Goal: Navigation & Orientation: Find specific page/section

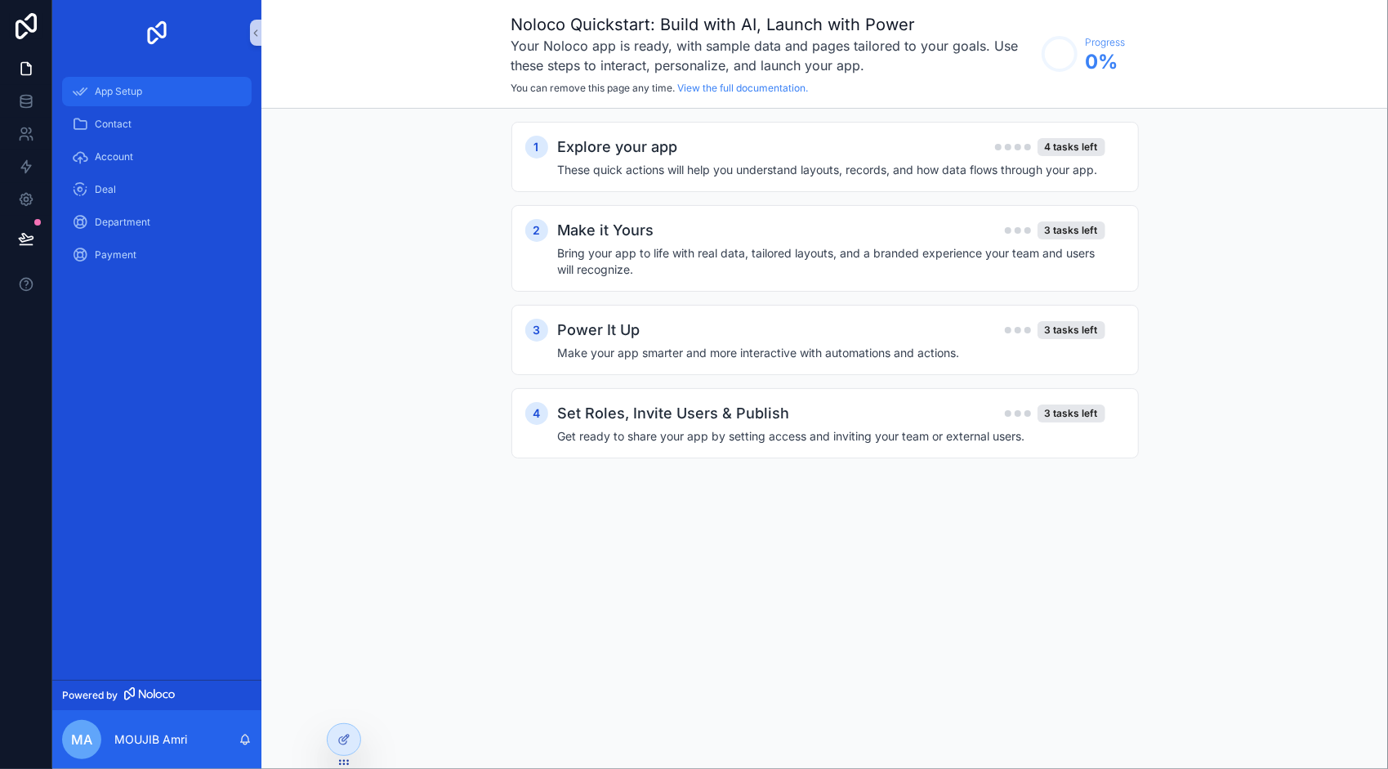
click at [130, 94] on span "App Setup" at bounding box center [118, 91] width 47 height 13
click at [697, 242] on div "Make it Yours 3 tasks left Bring your app to life with real data, tailored layo…" at bounding box center [841, 248] width 567 height 59
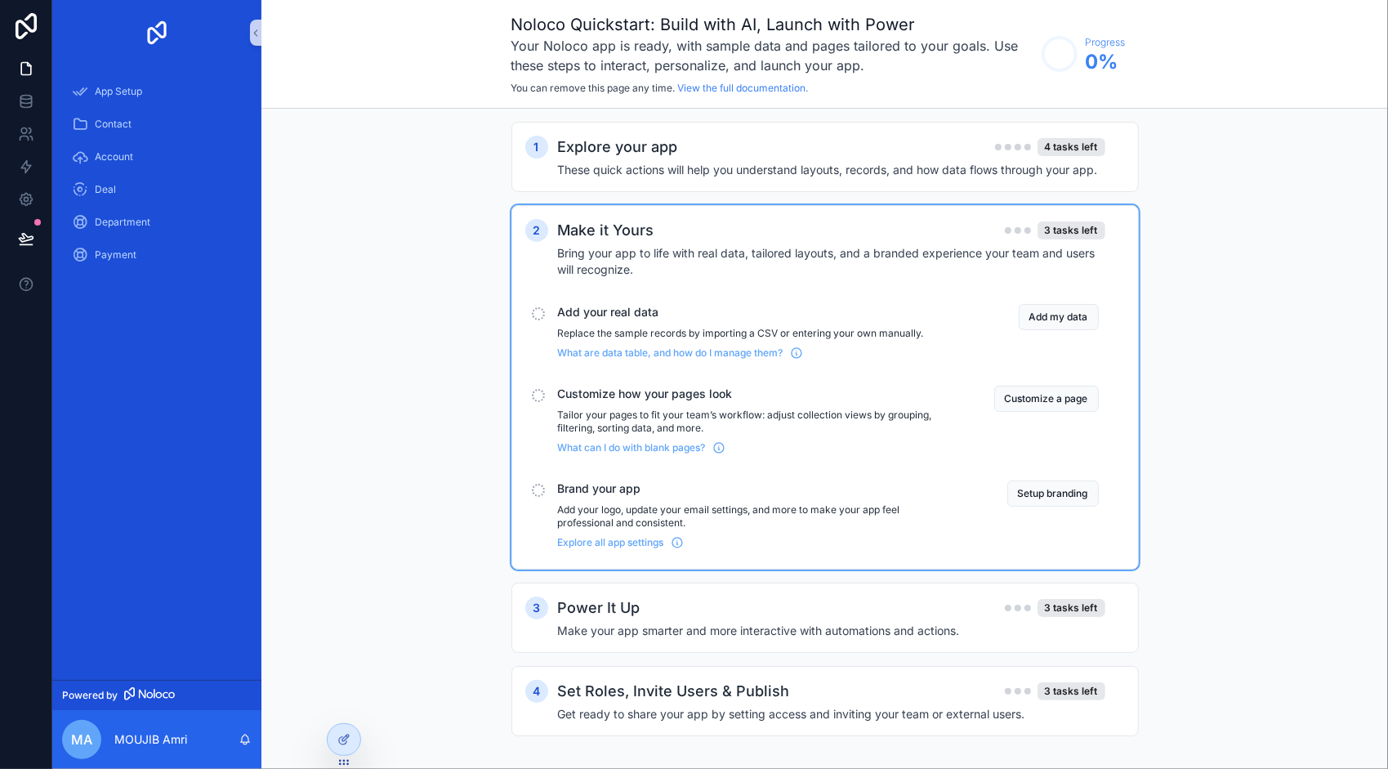
click at [536, 315] on div "scrollable content" at bounding box center [538, 313] width 13 height 13
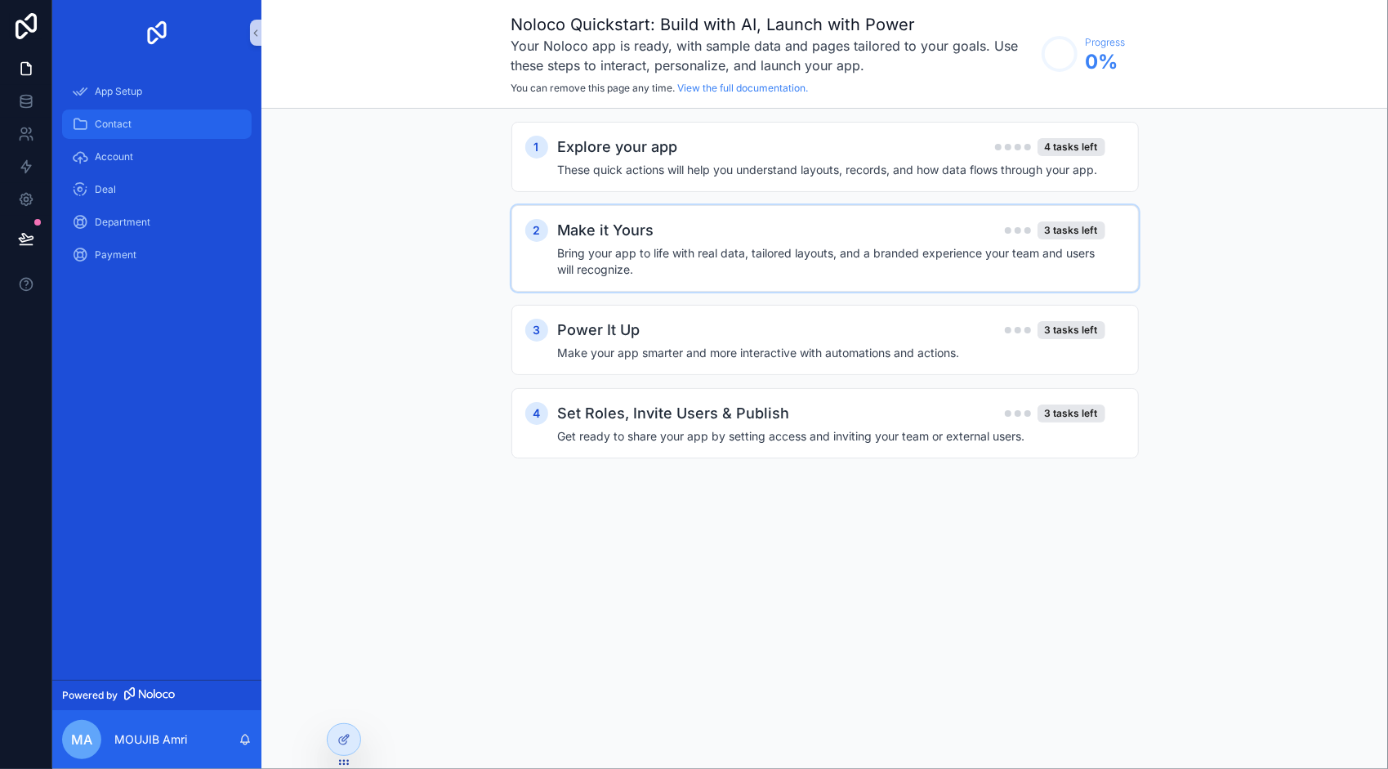
click at [119, 123] on span "Contact" at bounding box center [113, 124] width 37 height 13
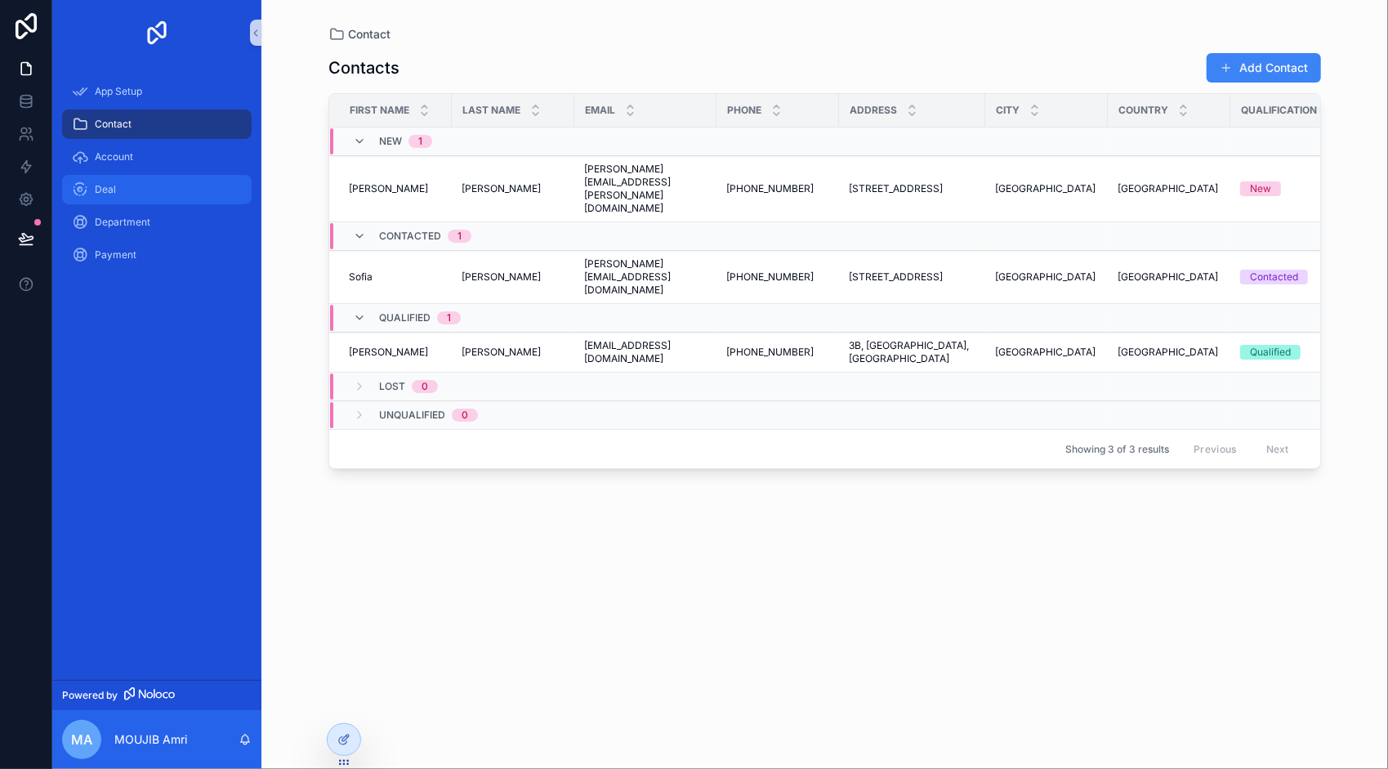
click at [127, 193] on div "Deal" at bounding box center [157, 189] width 170 height 26
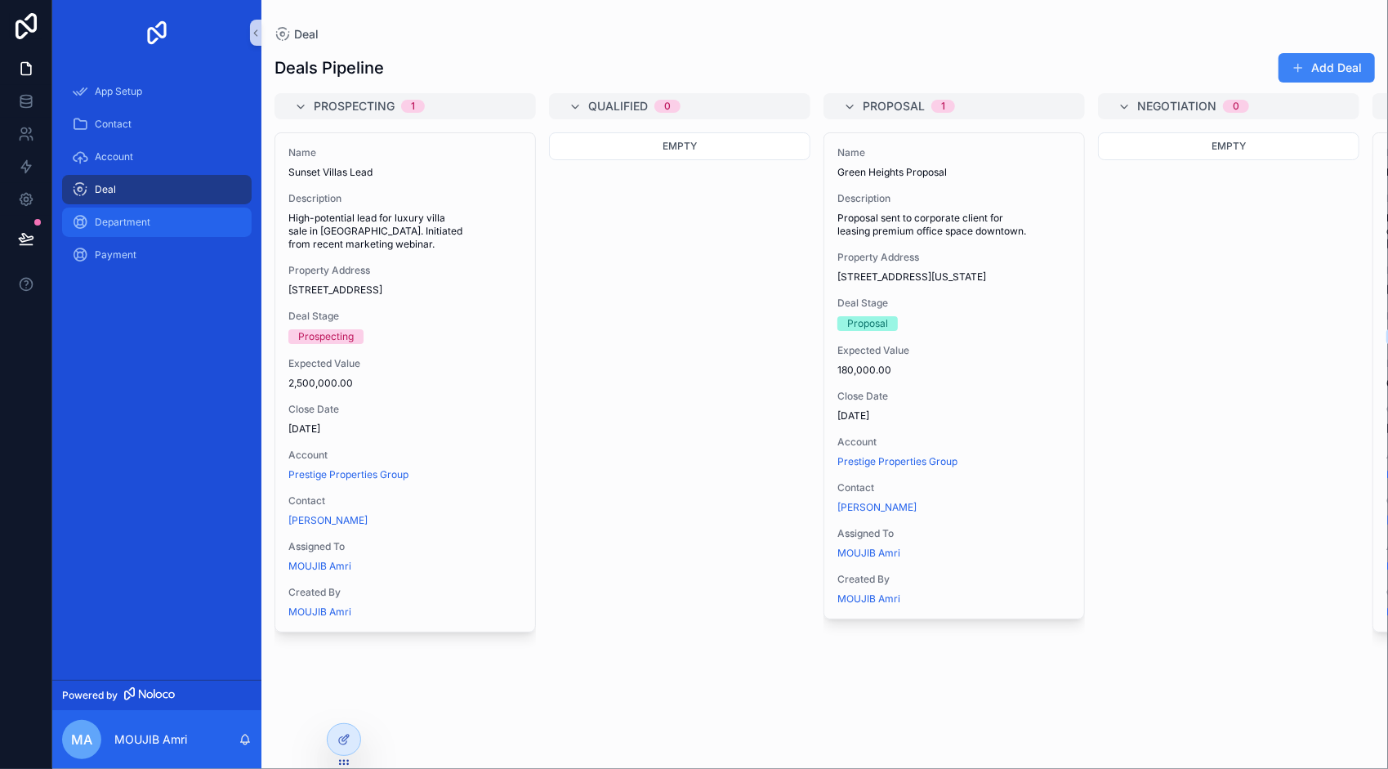
click at [118, 218] on span "Department" at bounding box center [123, 222] width 56 height 13
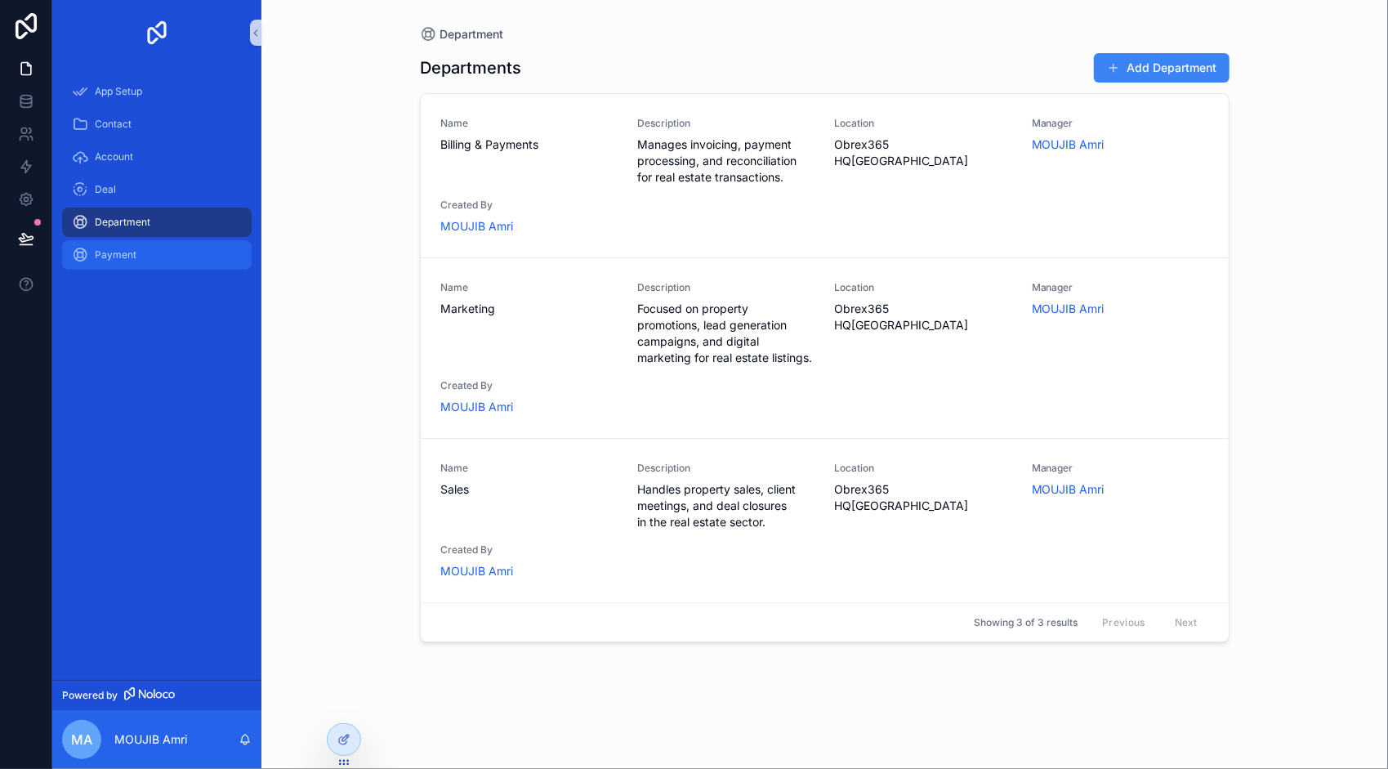
click at [117, 259] on span "Payment" at bounding box center [116, 254] width 42 height 13
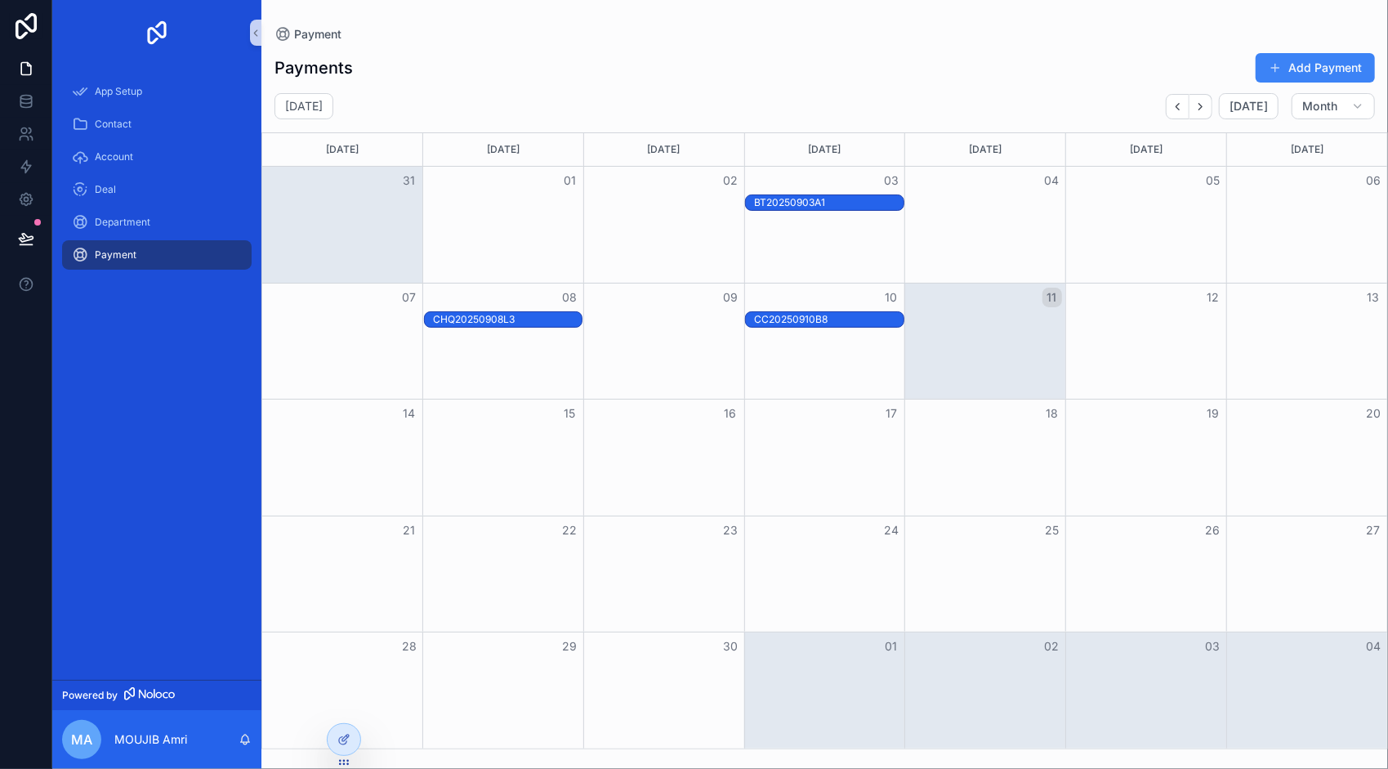
click at [848, 260] on div "Month View" at bounding box center [824, 225] width 161 height 116
click at [800, 201] on div "BT20250903A1" at bounding box center [828, 202] width 149 height 13
click at [81, 744] on span "MA" at bounding box center [81, 739] width 21 height 20
click at [129, 391] on div "App Setup Contact Account Deal Department Payment" at bounding box center [156, 372] width 209 height 614
click at [108, 89] on span "App Setup" at bounding box center [118, 91] width 47 height 13
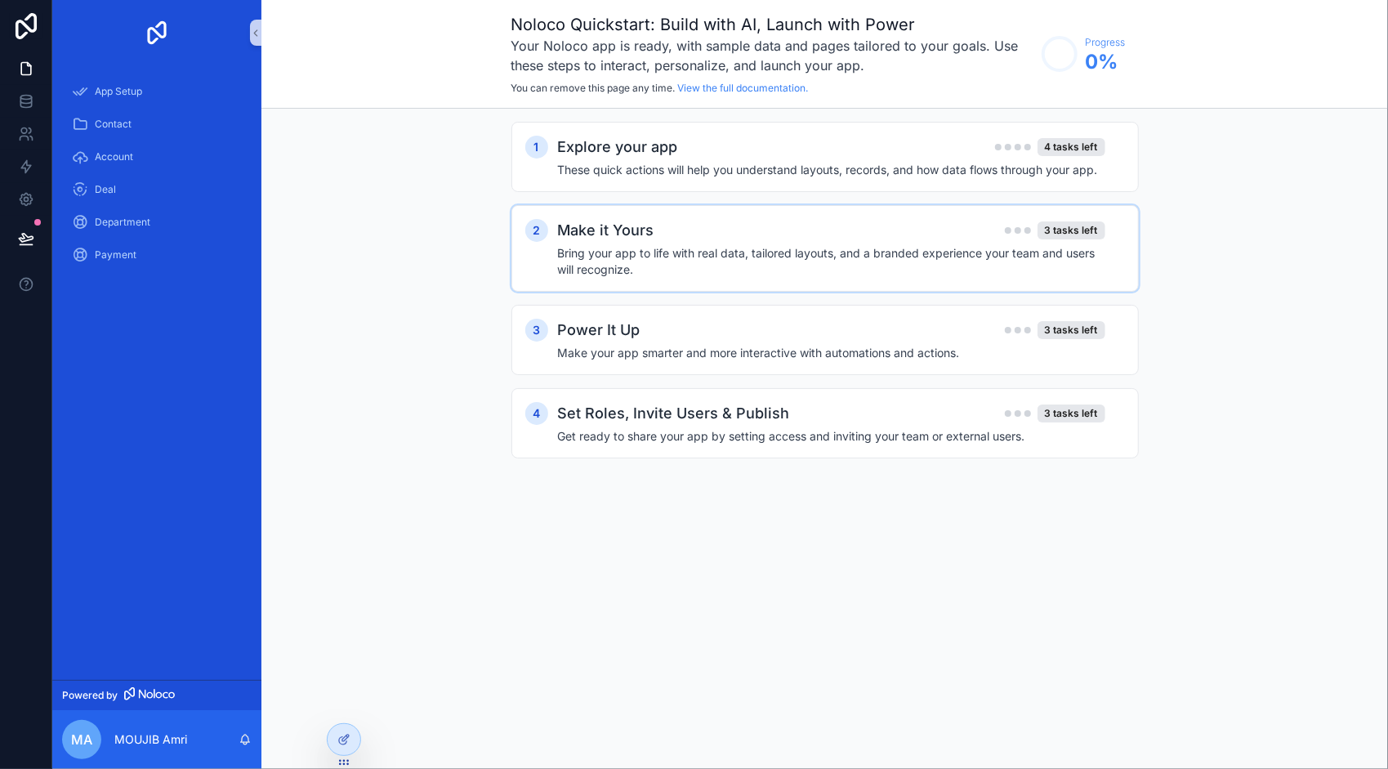
click at [778, 261] on h4 "Bring your app to life with real data, tailored layouts, and a branded experien…" at bounding box center [831, 261] width 547 height 33
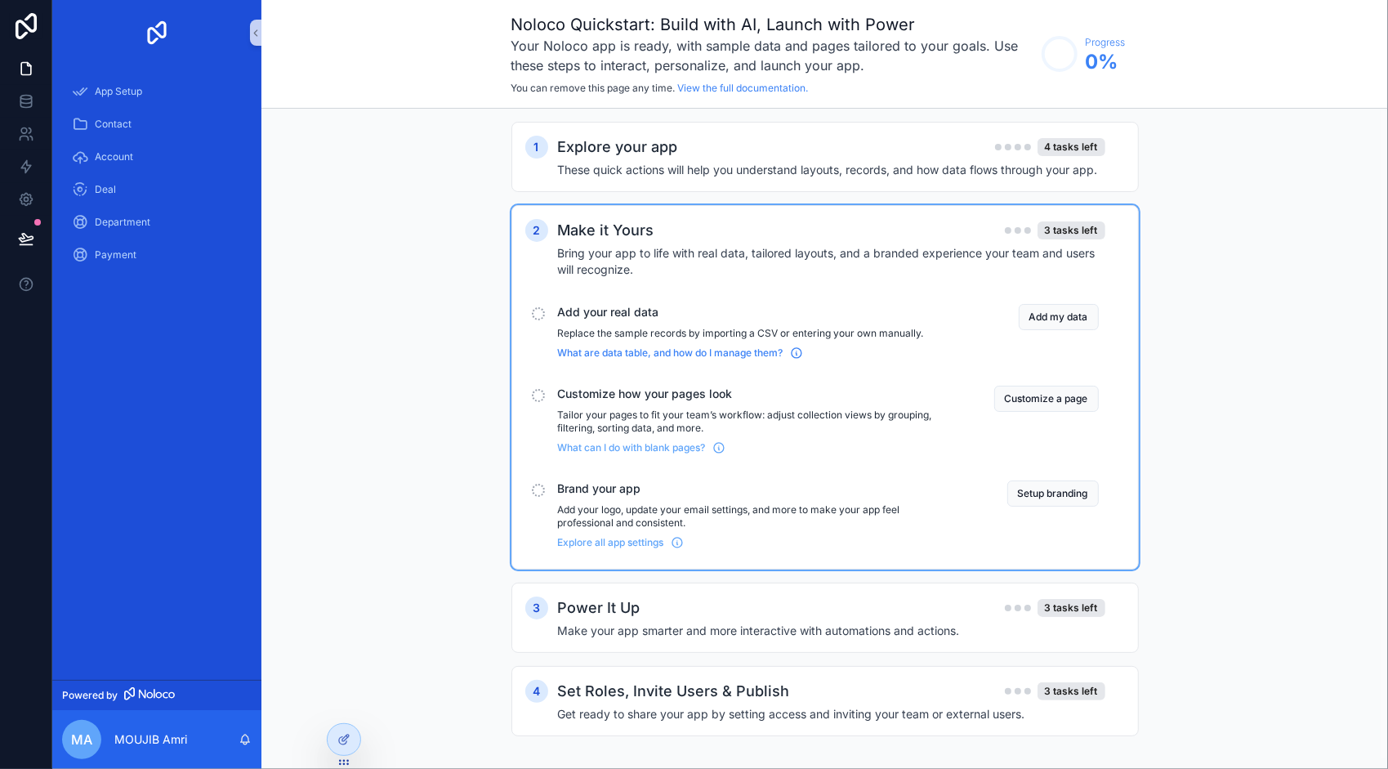
click at [614, 354] on span "What are data table, and how do I manage them?" at bounding box center [670, 352] width 225 height 13
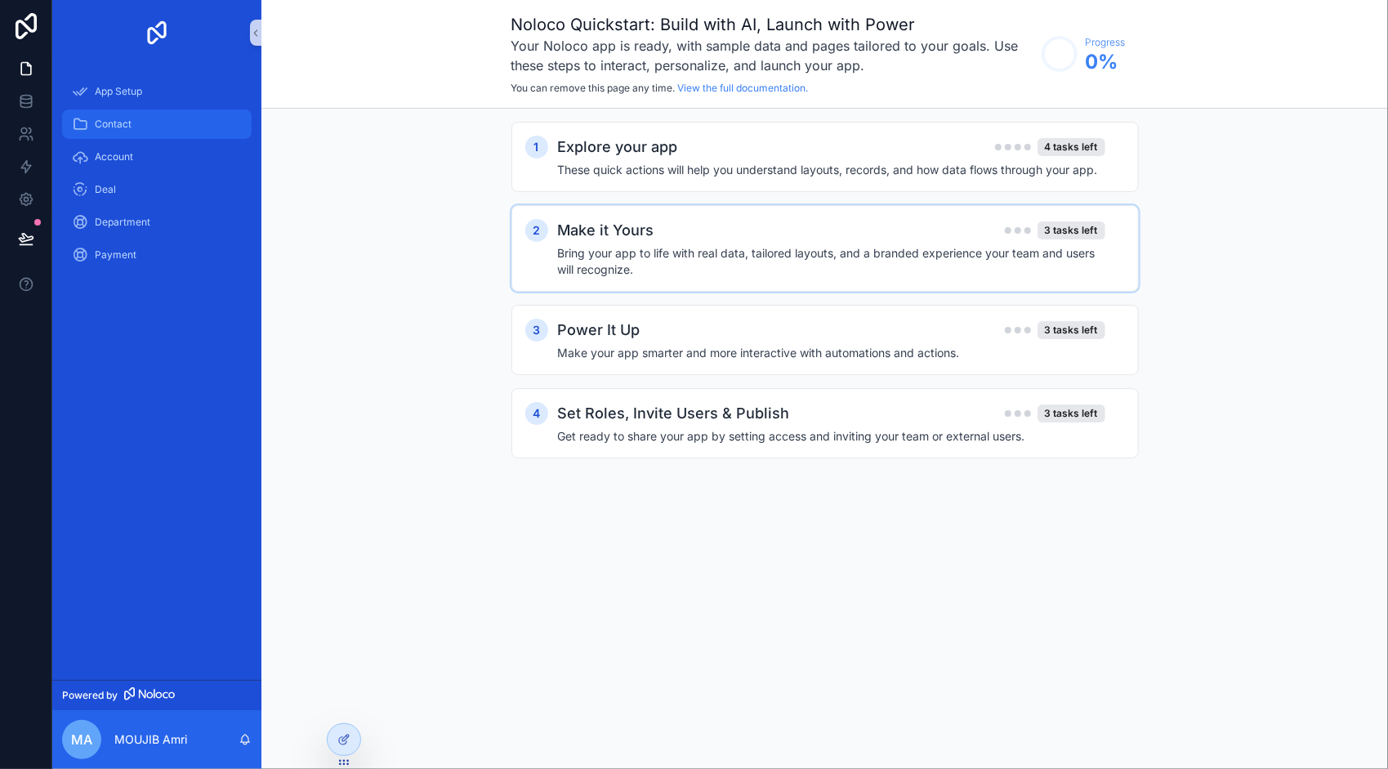
click at [119, 129] on span "Contact" at bounding box center [113, 124] width 37 height 13
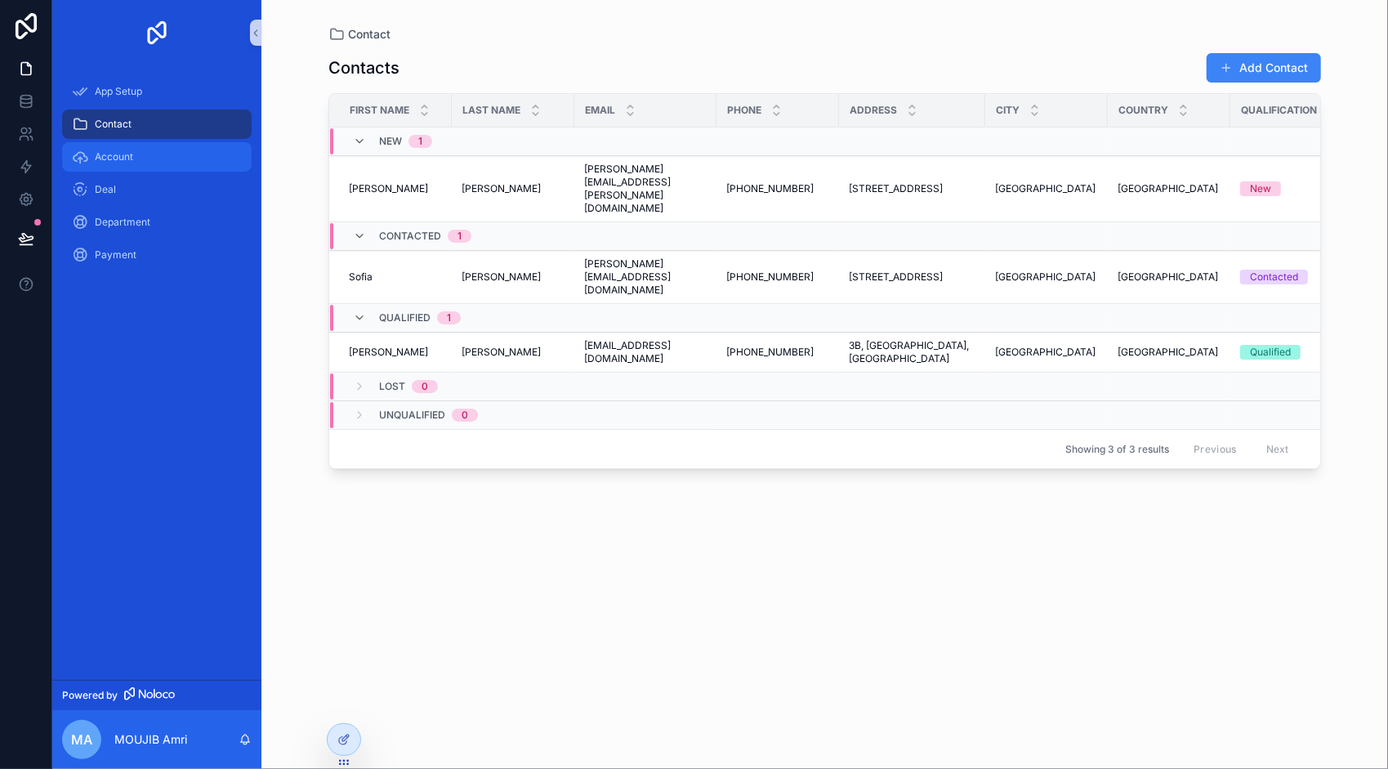
click at [130, 165] on div "Account" at bounding box center [157, 157] width 170 height 26
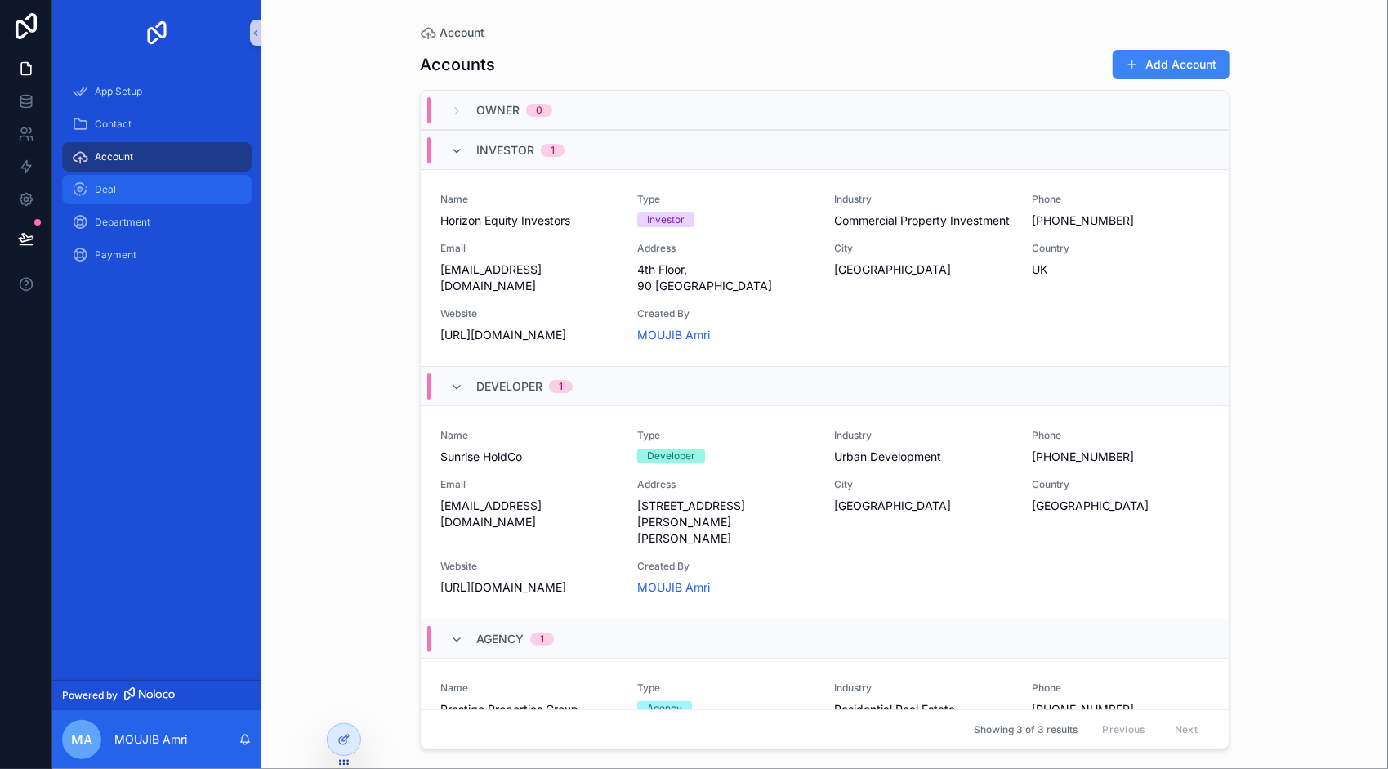
click at [130, 195] on div "Deal" at bounding box center [157, 189] width 170 height 26
